Goal: Navigation & Orientation: Find specific page/section

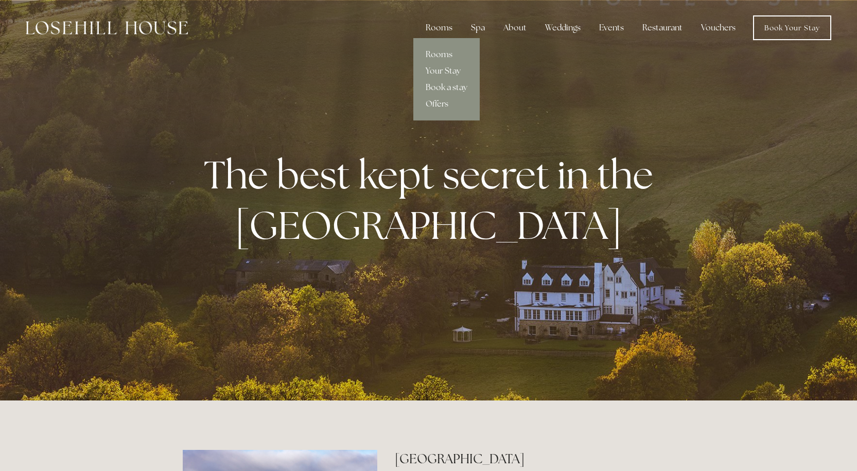
click at [448, 26] on div "Rooms" at bounding box center [439, 28] width 43 height 21
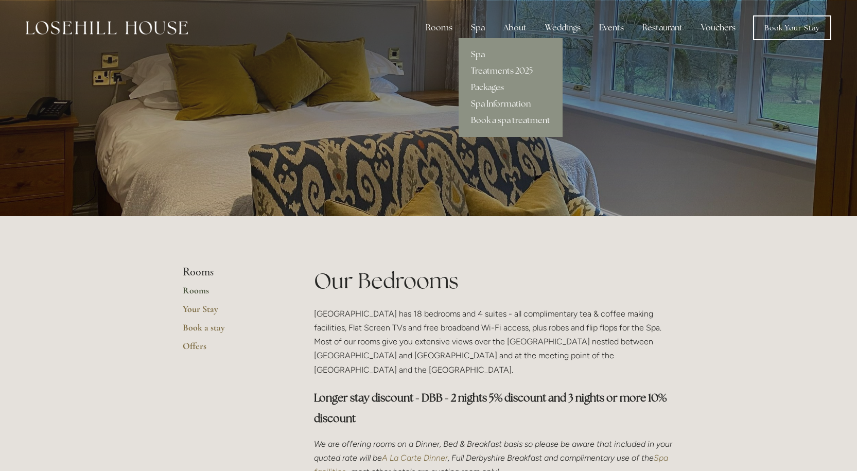
click at [477, 31] on div "Spa" at bounding box center [478, 28] width 30 height 21
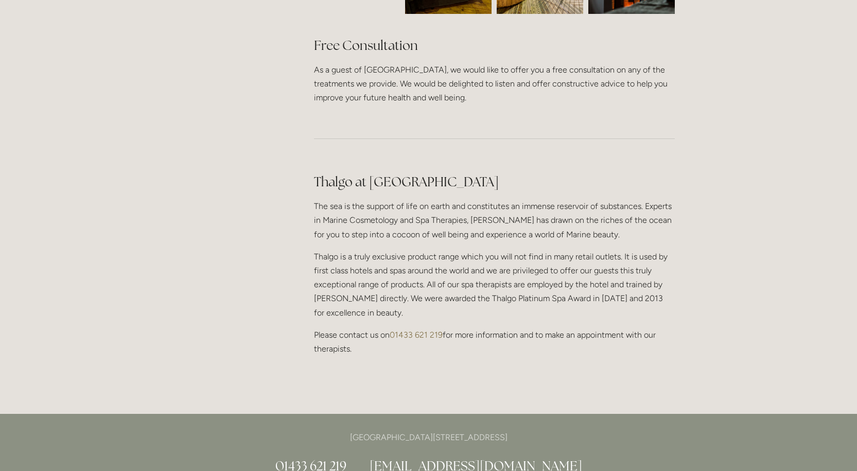
scroll to position [927, 0]
